Goal: Information Seeking & Learning: Learn about a topic

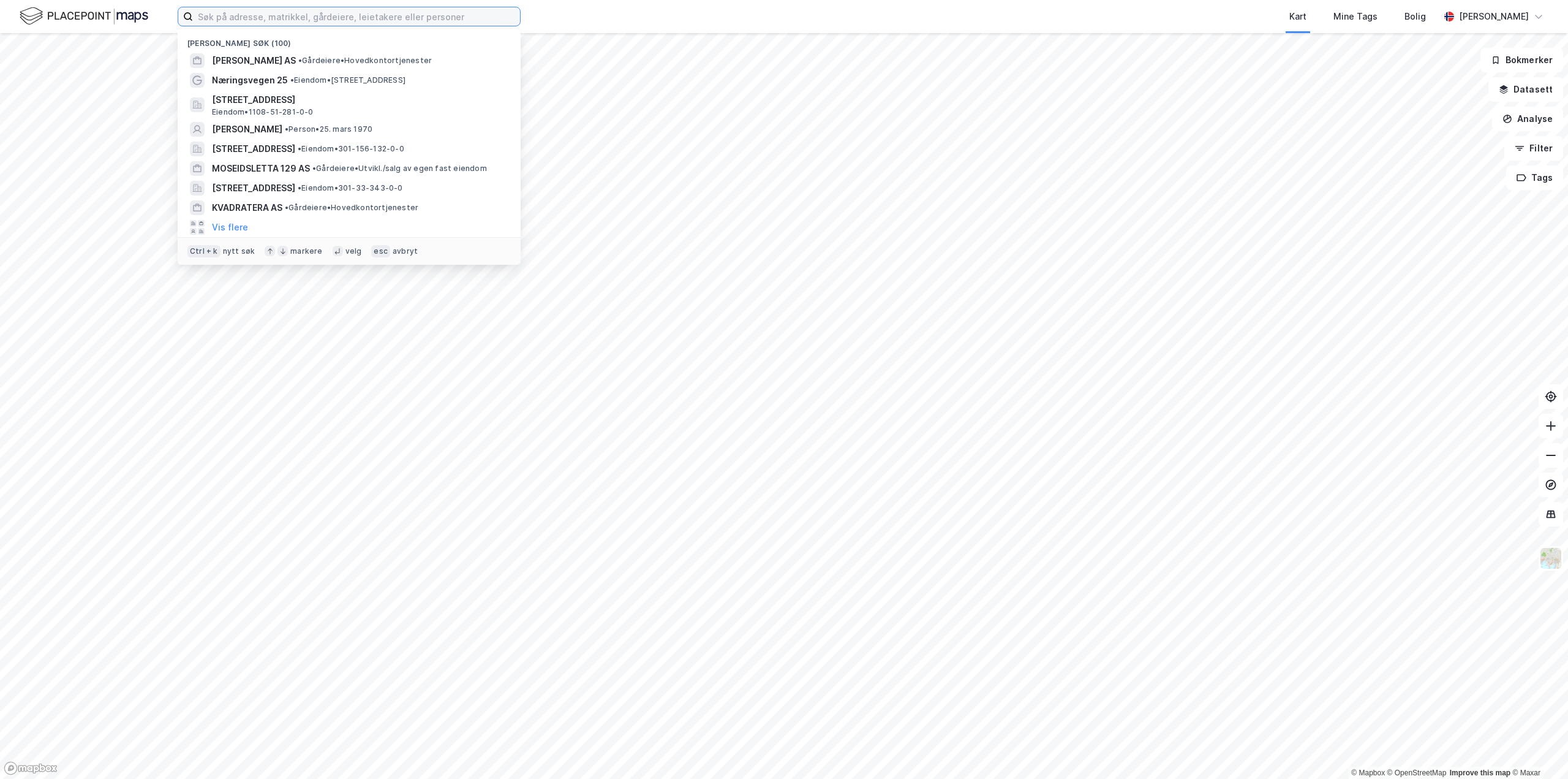
click at [269, 11] on input at bounding box center [356, 16] width 327 height 19
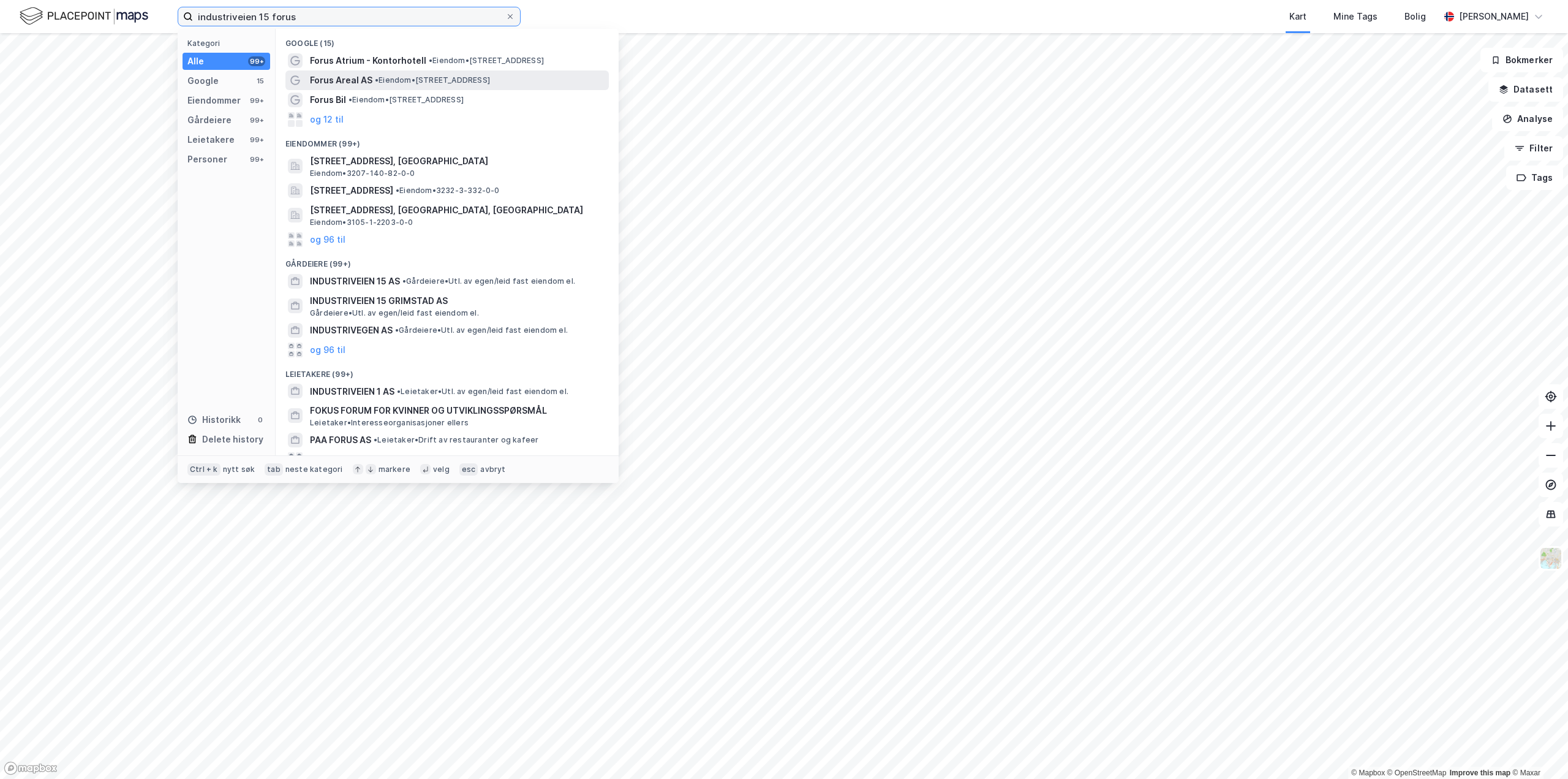
type input "industriveien 15 forus"
click at [398, 78] on span "• Eiendom • [STREET_ADDRESS]" at bounding box center [432, 80] width 115 height 10
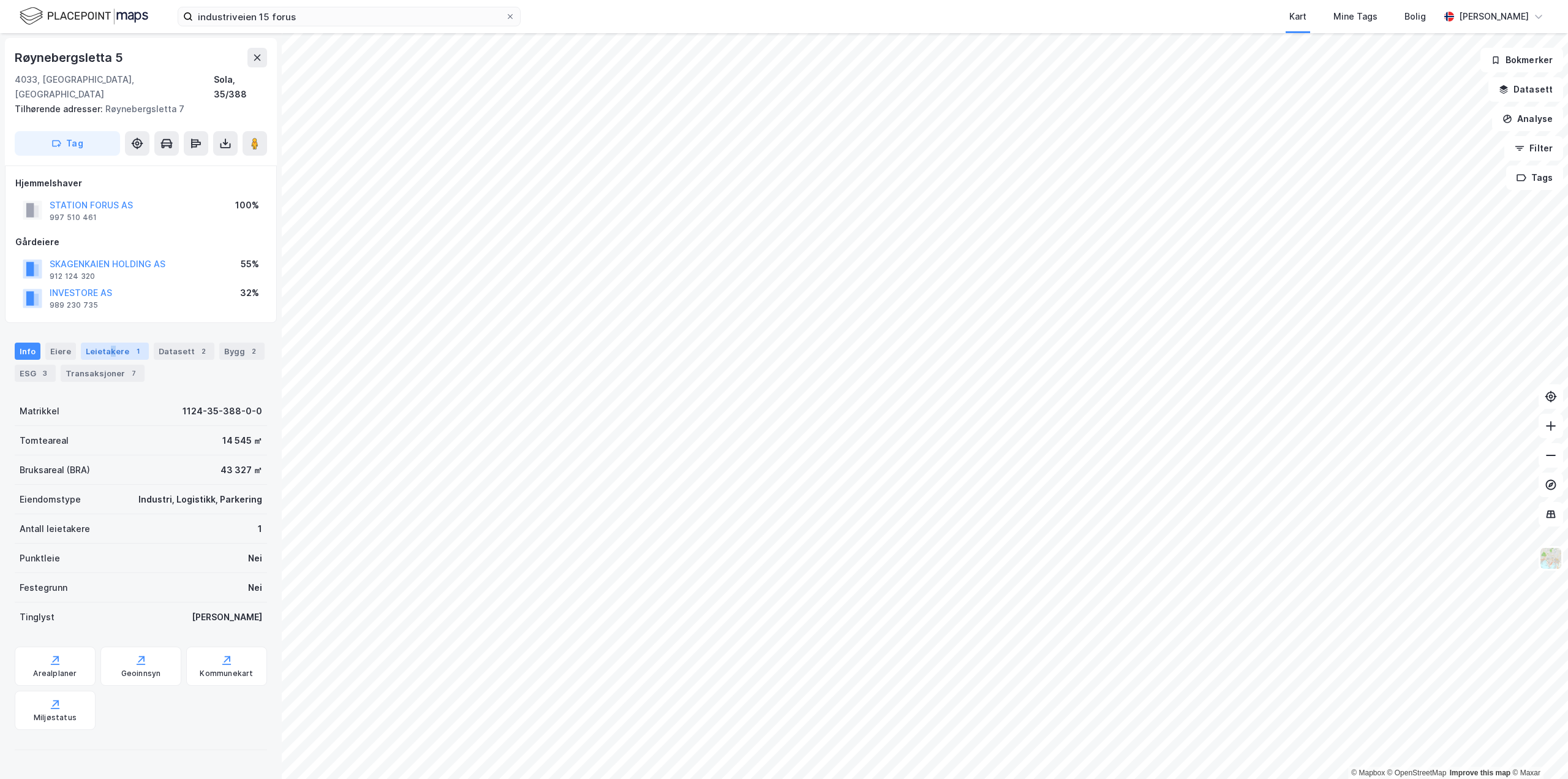
click at [112, 342] on div "Leietakere 1" at bounding box center [115, 351] width 68 height 17
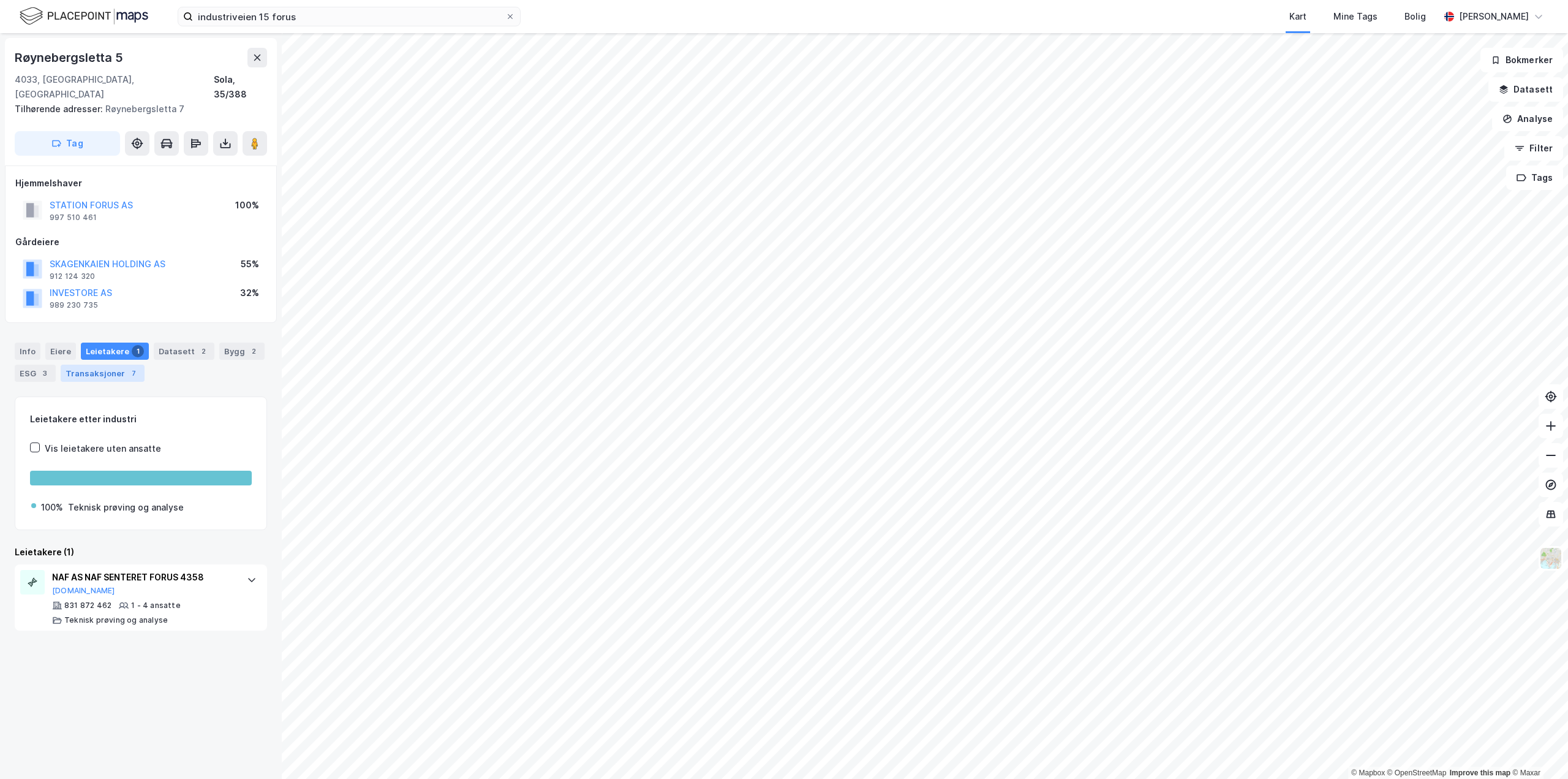
click at [108, 364] on div "Transaksjoner 7" at bounding box center [102, 373] width 84 height 17
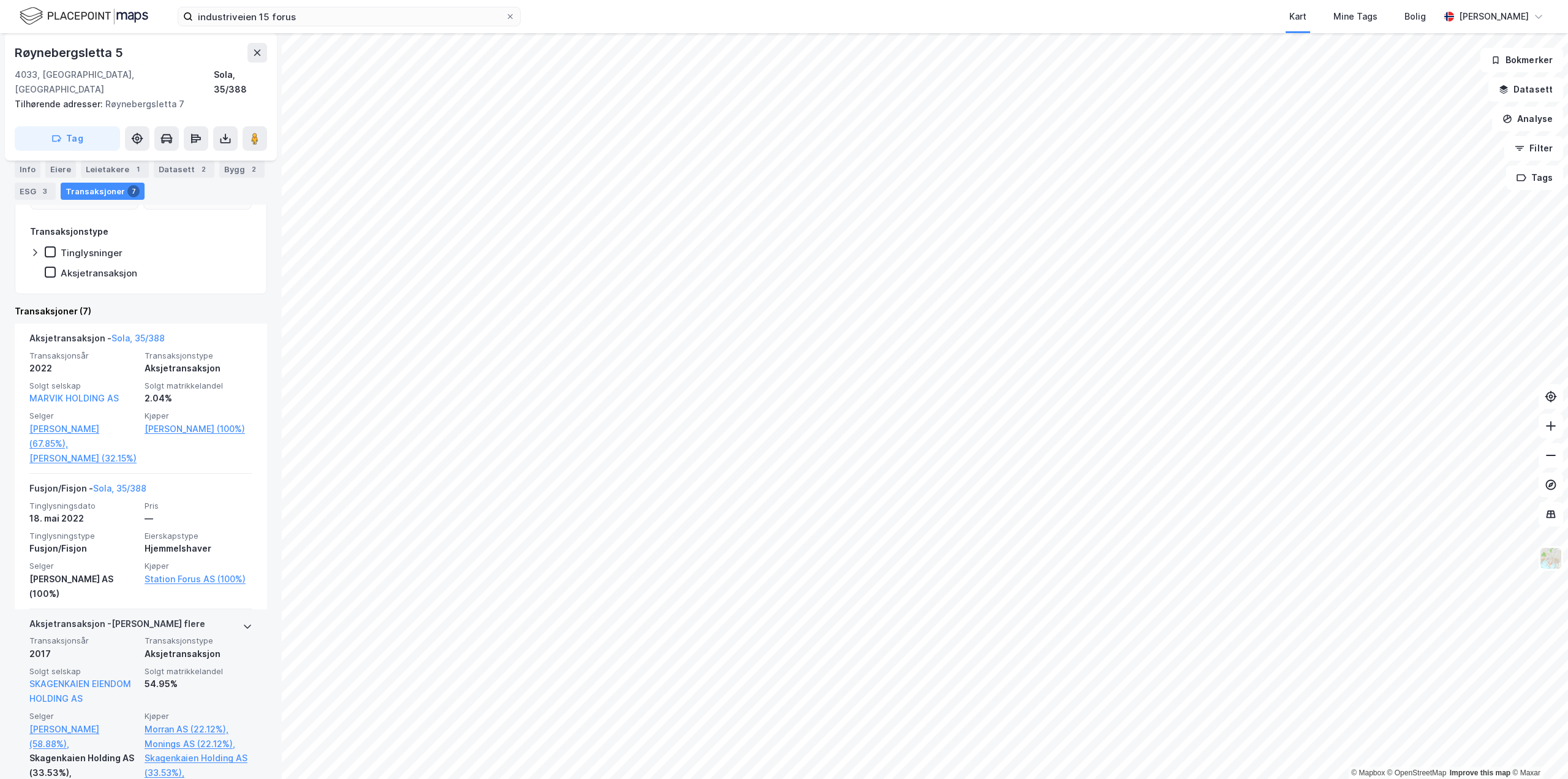
scroll to position [306, 0]
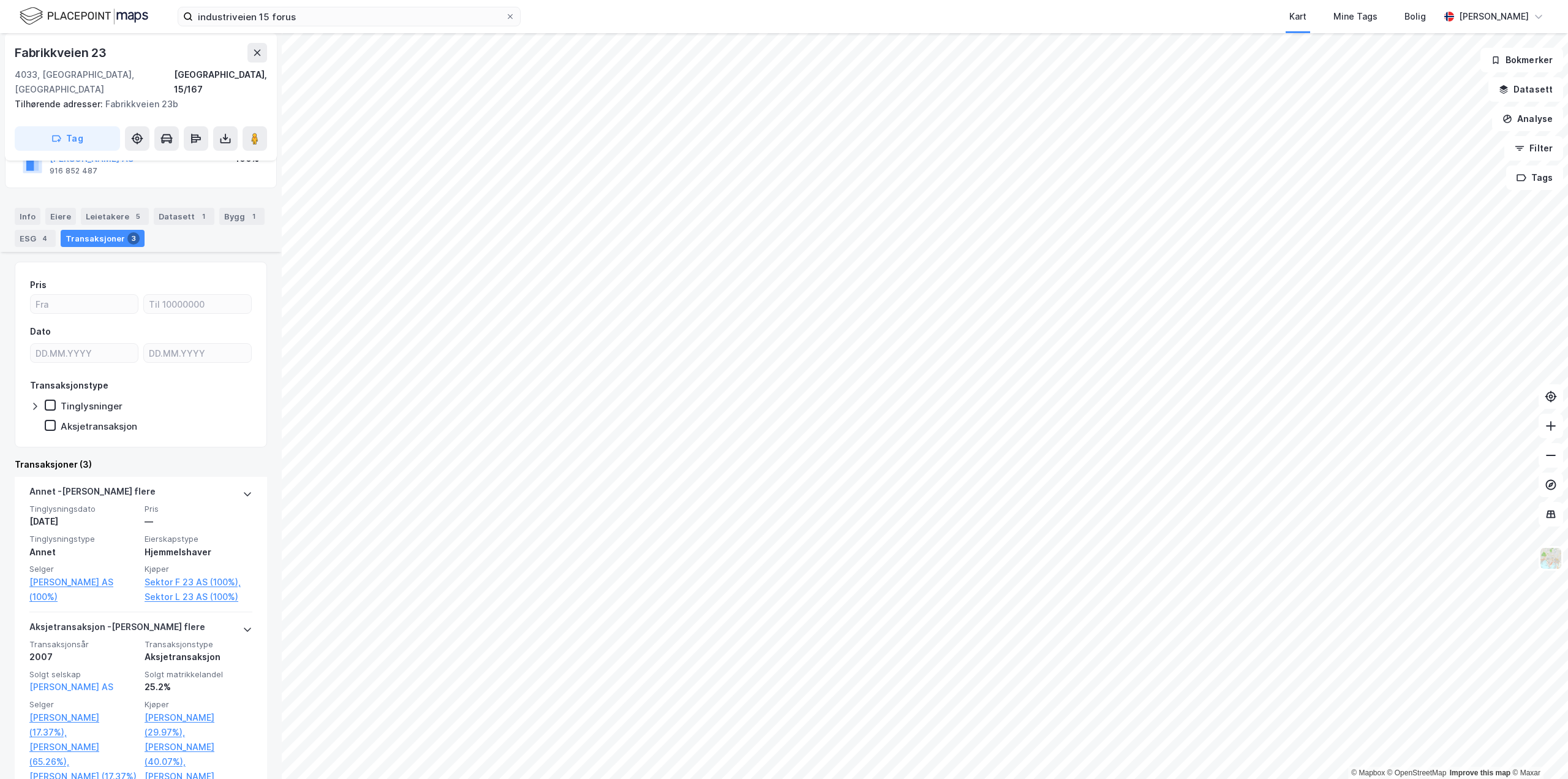
scroll to position [184, 0]
